Goal: Task Accomplishment & Management: Use online tool/utility

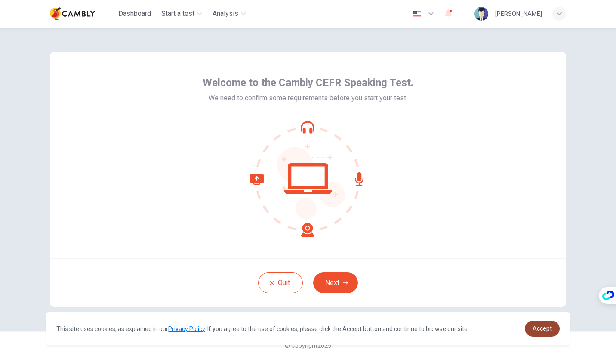
click at [545, 329] on span "Accept" at bounding box center [542, 328] width 19 height 7
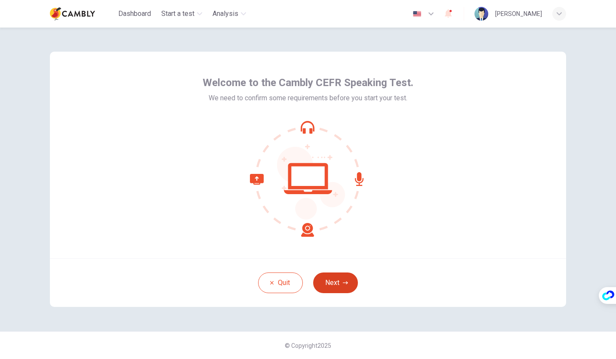
click at [331, 284] on button "Next" at bounding box center [335, 282] width 45 height 21
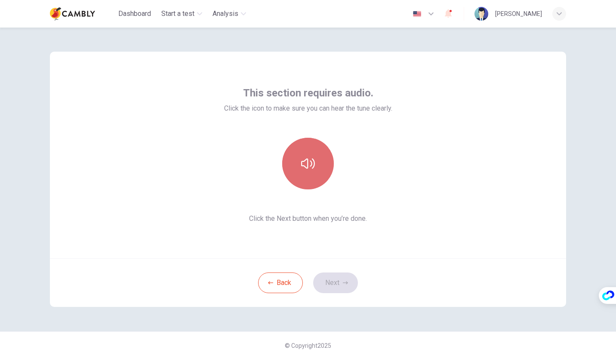
click at [322, 165] on button "button" at bounding box center [308, 164] width 52 height 52
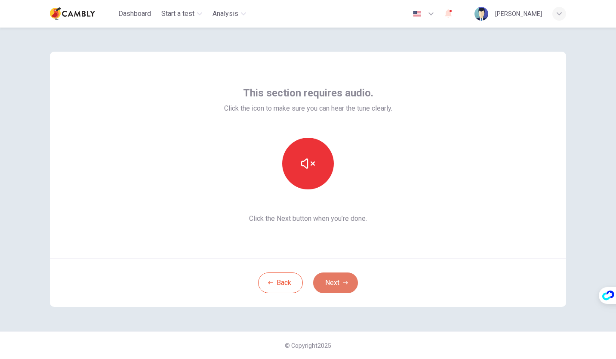
click at [348, 284] on icon "button" at bounding box center [345, 282] width 5 height 5
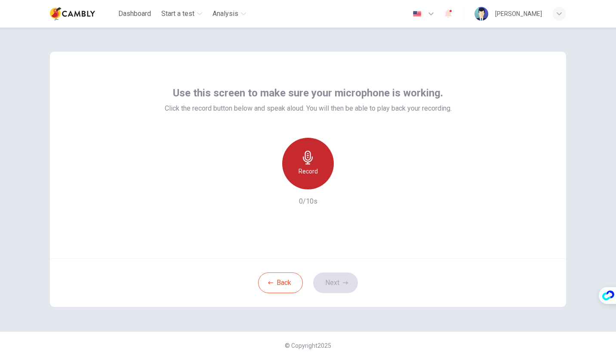
click at [307, 170] on h6 "Record" at bounding box center [308, 171] width 19 height 10
click at [307, 170] on h6 "Stop" at bounding box center [308, 171] width 13 height 10
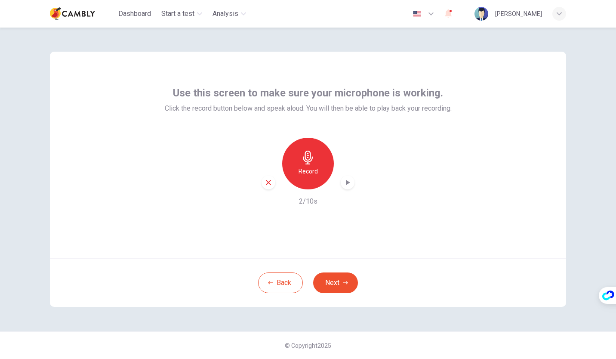
click at [351, 187] on div "button" at bounding box center [348, 183] width 14 height 14
click at [341, 281] on button "Next" at bounding box center [335, 282] width 45 height 21
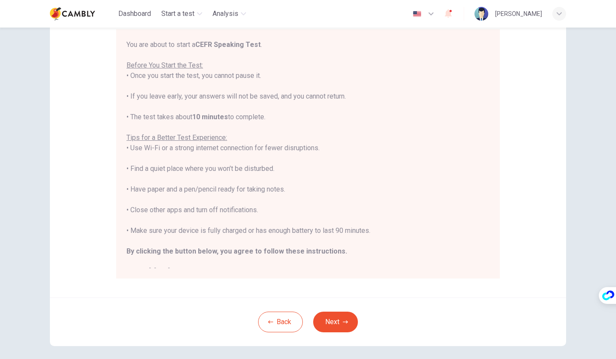
scroll to position [9, 0]
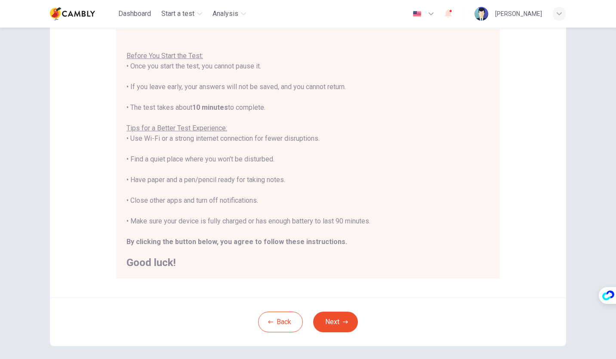
click at [454, 174] on div "You are about to start a CEFR Speaking Test . Before You Start the Test: • Once…" at bounding box center [308, 149] width 363 height 238
click at [335, 322] on button "Next" at bounding box center [335, 322] width 45 height 21
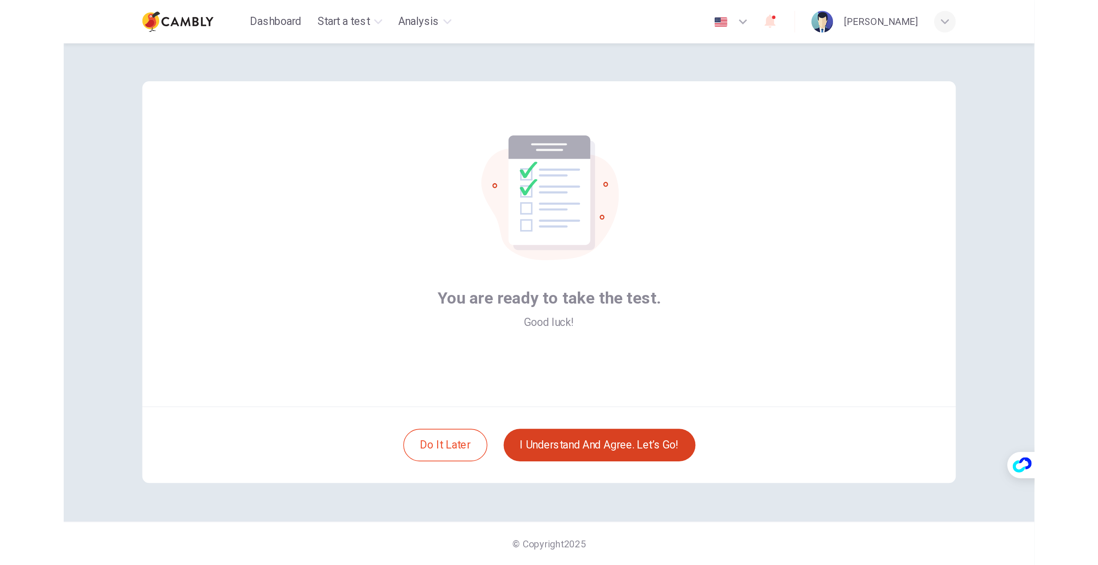
scroll to position [0, 0]
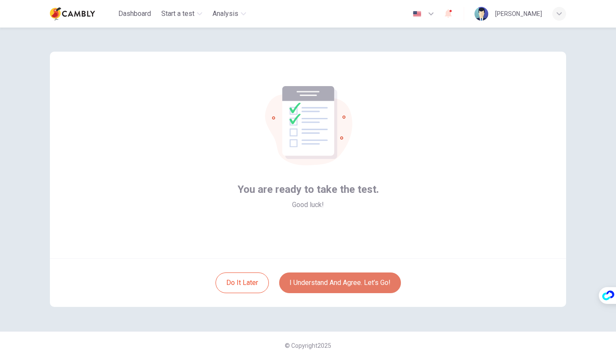
click at [345, 282] on button "I understand and agree. Let’s go!" at bounding box center [340, 282] width 122 height 21
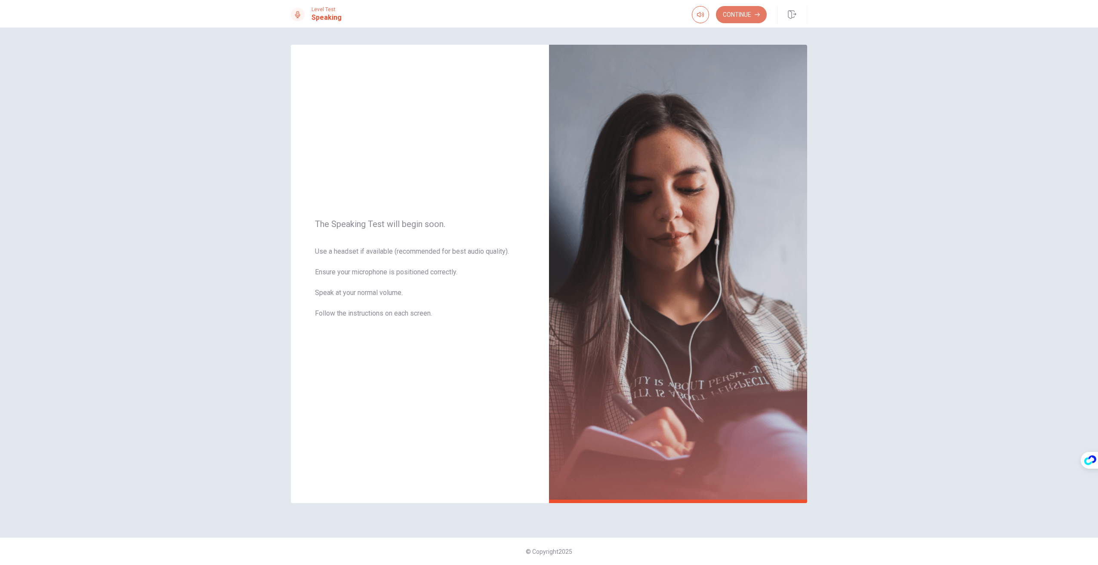
click at [616, 18] on button "Continue" at bounding box center [741, 14] width 51 height 17
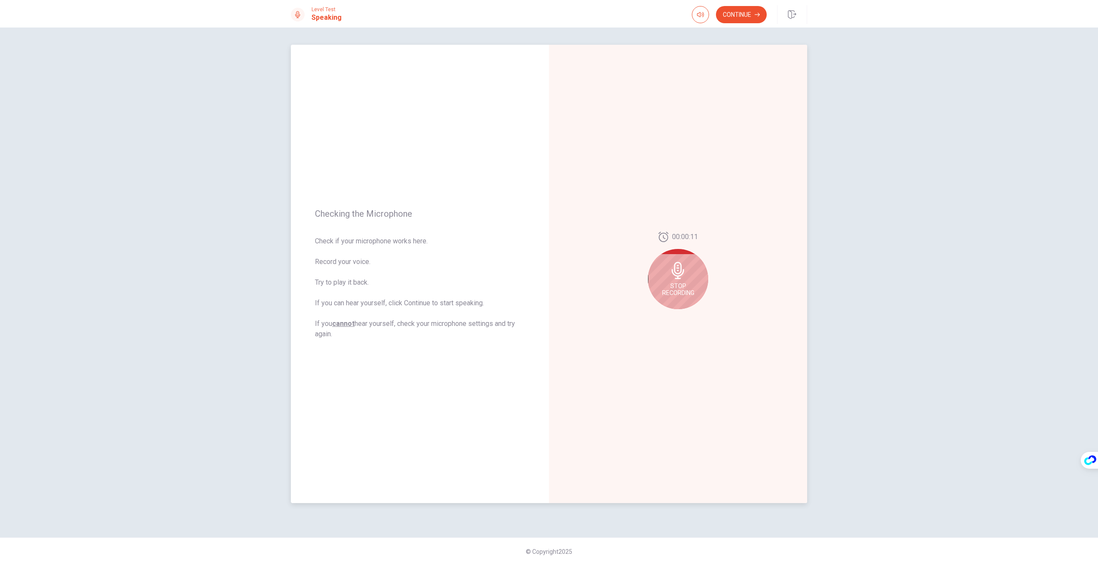
click at [616, 271] on div "Stop Recording" at bounding box center [678, 279] width 60 height 60
click at [616, 277] on icon at bounding box center [679, 273] width 17 height 17
click at [616, 319] on button "Play Audio" at bounding box center [688, 316] width 12 height 12
click at [616, 319] on button "Pause Audio" at bounding box center [688, 316] width 12 height 12
click at [616, 271] on icon at bounding box center [679, 273] width 17 height 17
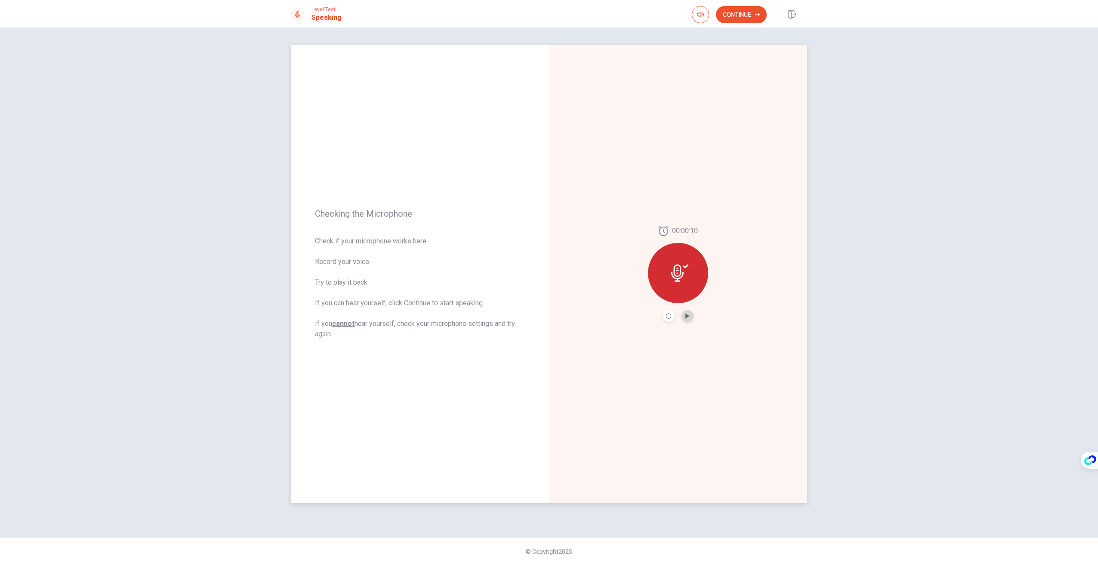
click at [616, 312] on button "Play Audio" at bounding box center [688, 316] width 12 height 12
click at [616, 19] on button "Continue" at bounding box center [741, 14] width 51 height 17
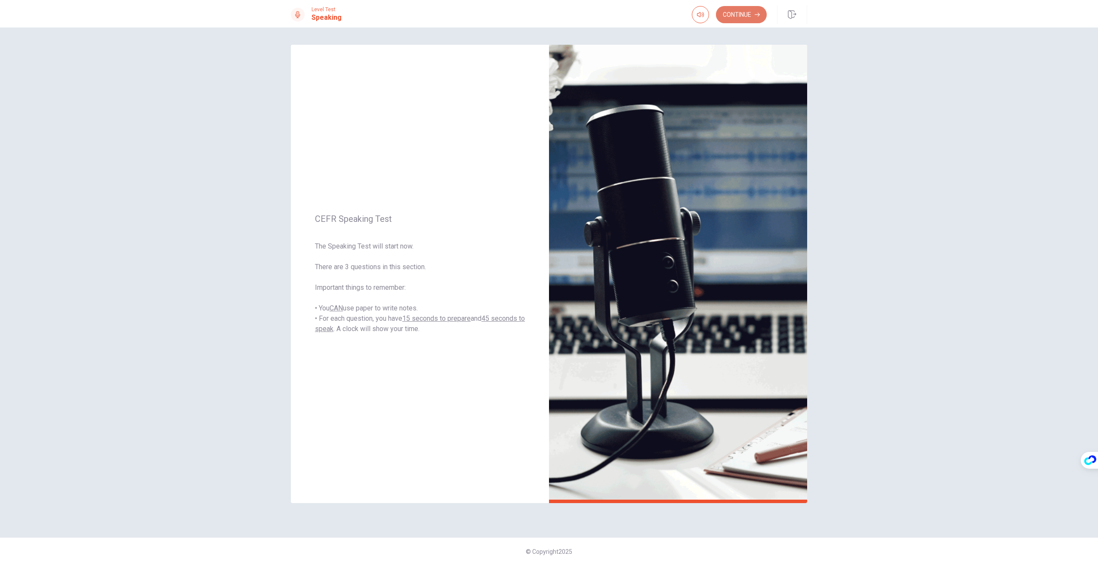
click at [616, 19] on button "Continue" at bounding box center [741, 14] width 51 height 17
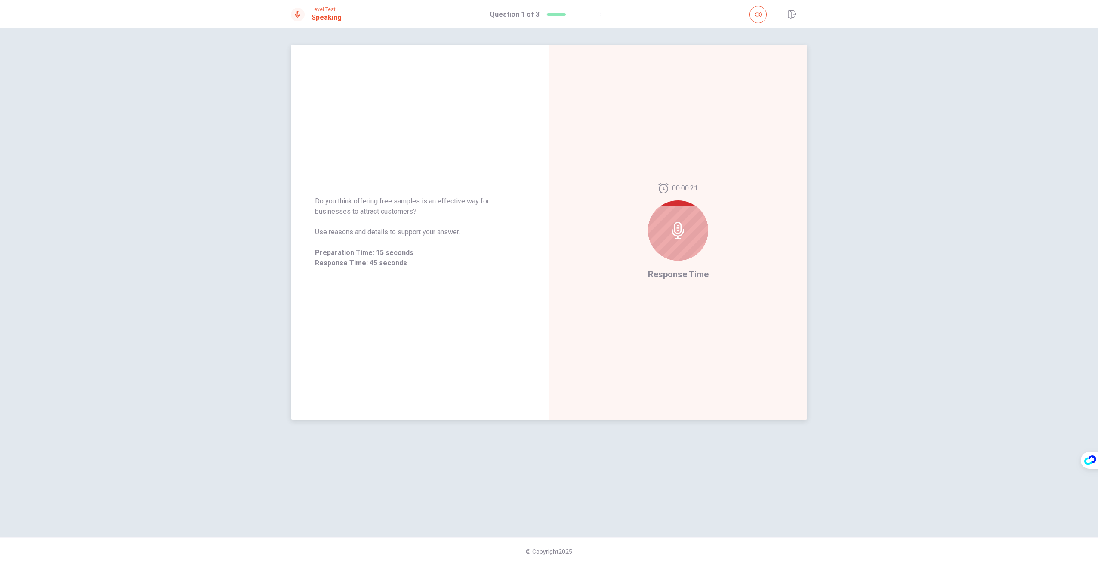
click at [616, 253] on div at bounding box center [678, 231] width 60 height 60
click at [616, 233] on icon at bounding box center [678, 230] width 17 height 17
click at [616, 233] on icon at bounding box center [678, 230] width 12 height 17
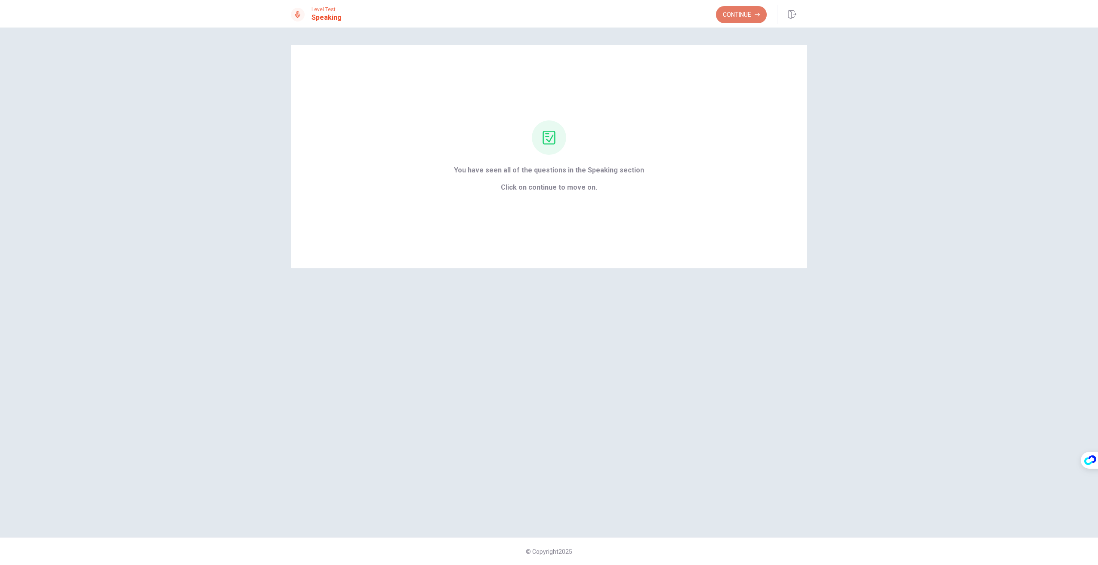
click at [616, 18] on button "Continue" at bounding box center [741, 14] width 51 height 17
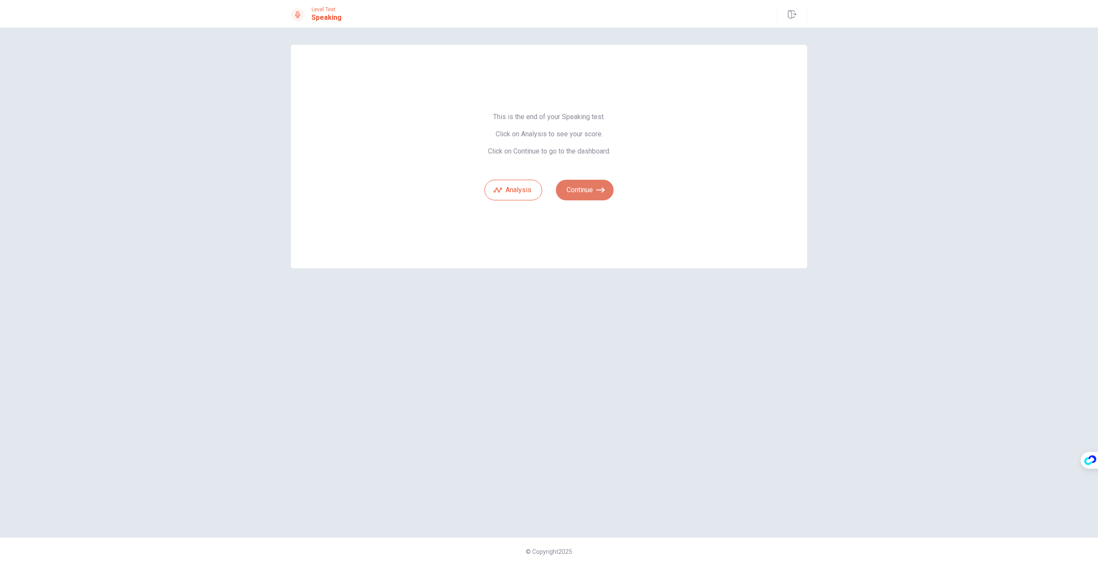
click at [596, 195] on button "Continue" at bounding box center [585, 190] width 58 height 21
